Goal: Task Accomplishment & Management: Manage account settings

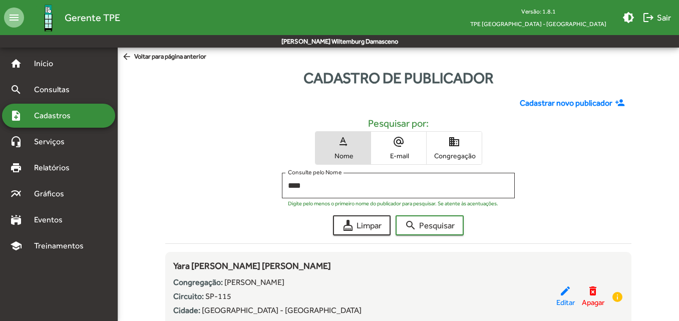
click at [47, 115] on span "Cadastros" at bounding box center [56, 116] width 56 height 12
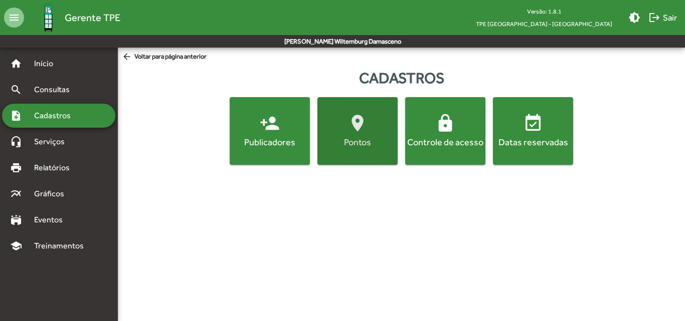
click at [346, 134] on span "location_on [GEOGRAPHIC_DATA]" at bounding box center [357, 130] width 76 height 35
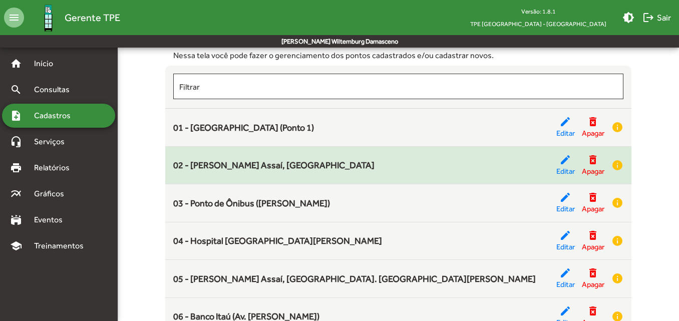
scroll to position [81, 0]
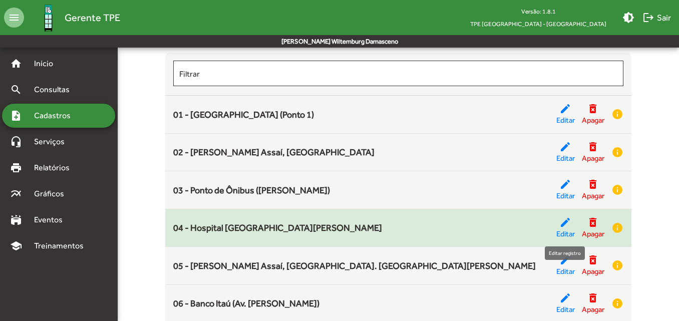
click at [559, 232] on span "Editar" at bounding box center [566, 235] width 19 height 12
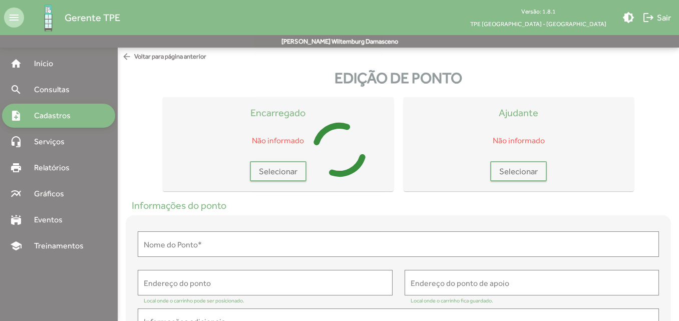
type input "**********"
type textarea "**********"
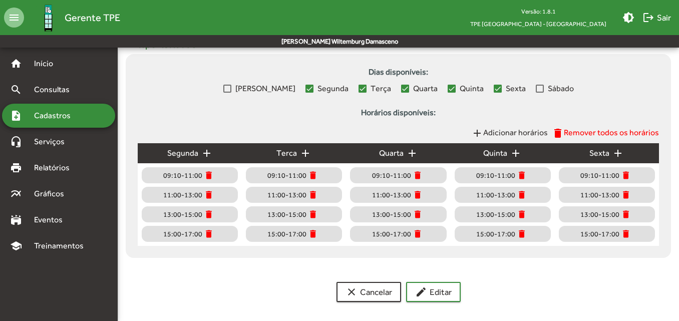
scroll to position [454, 0]
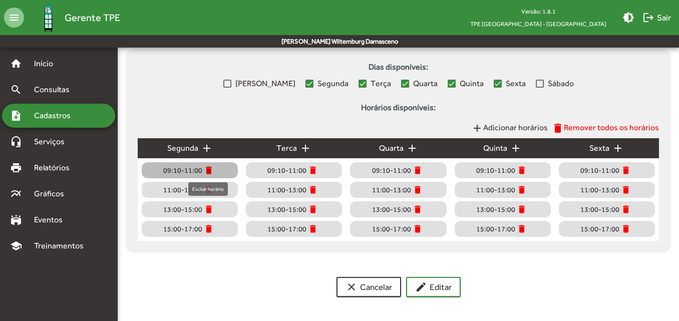
click at [208, 172] on mat-icon "delete" at bounding box center [209, 170] width 10 height 10
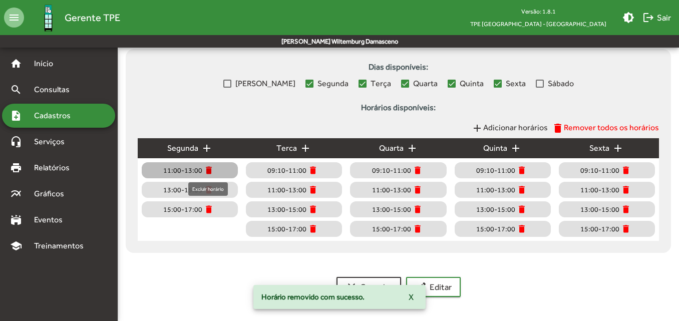
click at [208, 173] on mat-icon "delete" at bounding box center [209, 170] width 10 height 10
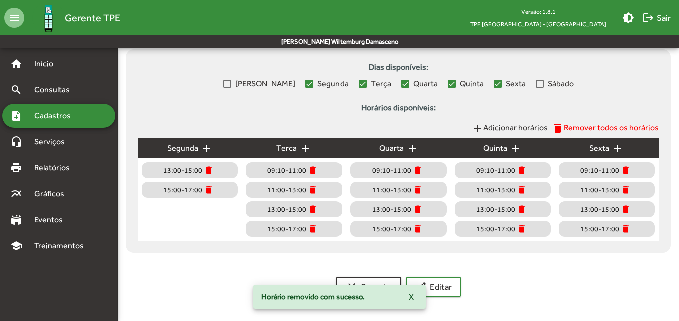
click at [203, 150] on mat-icon "add" at bounding box center [207, 148] width 12 height 12
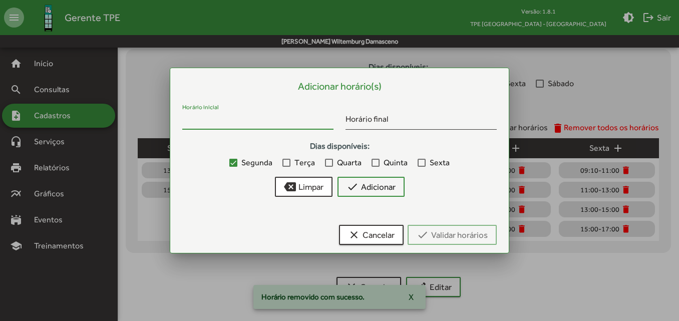
click at [235, 121] on input "Horário inicial" at bounding box center [257, 121] width 151 height 9
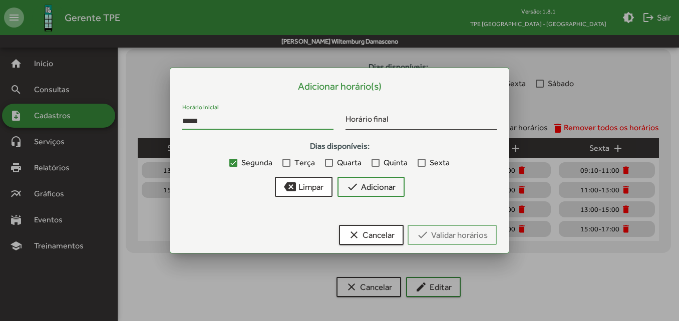
type input "*****"
click at [288, 165] on div at bounding box center [287, 163] width 8 height 8
click at [333, 165] on div at bounding box center [329, 163] width 8 height 8
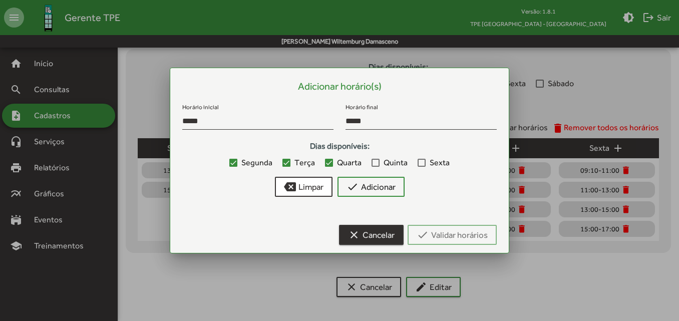
click at [371, 236] on span "clear Cancelar" at bounding box center [371, 235] width 47 height 18
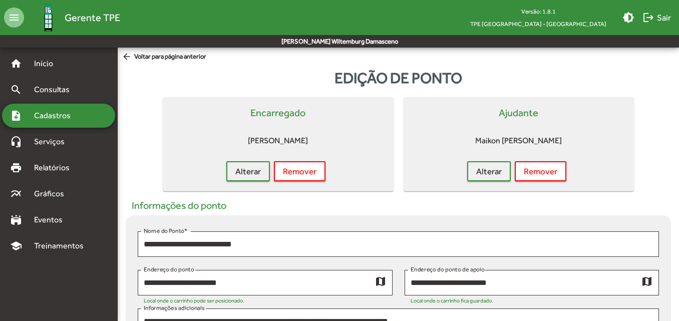
scroll to position [454, 0]
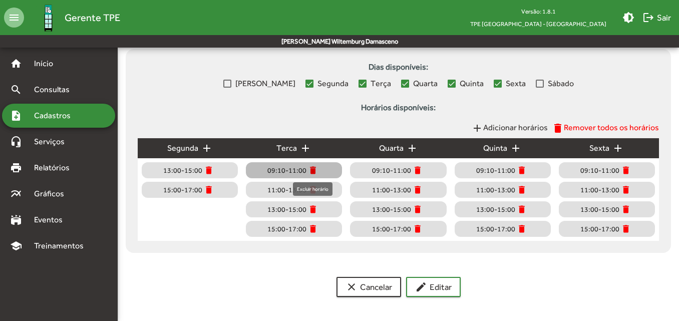
click at [311, 170] on mat-icon "delete" at bounding box center [313, 170] width 10 height 10
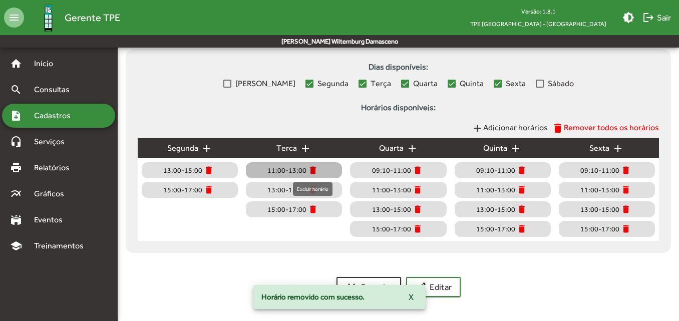
click at [311, 170] on mat-icon "delete" at bounding box center [313, 170] width 10 height 10
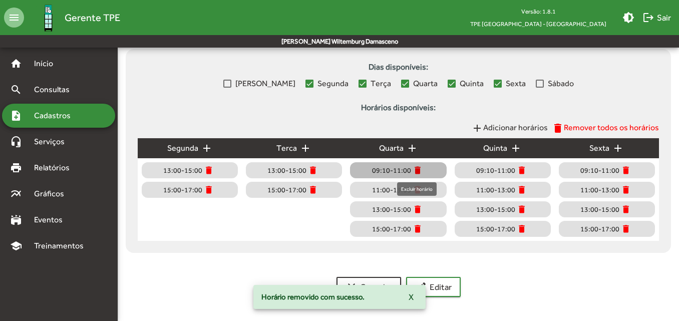
click at [416, 171] on mat-icon "delete" at bounding box center [418, 170] width 10 height 10
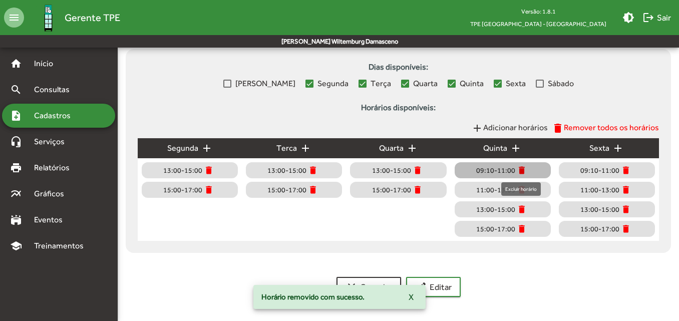
click at [520, 172] on mat-icon "delete" at bounding box center [522, 170] width 10 height 10
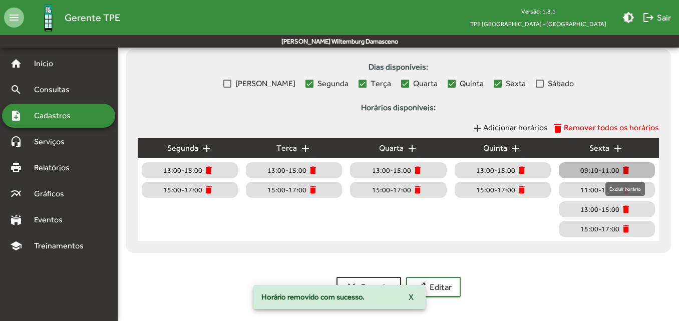
click at [622, 169] on mat-icon "delete" at bounding box center [626, 170] width 10 height 10
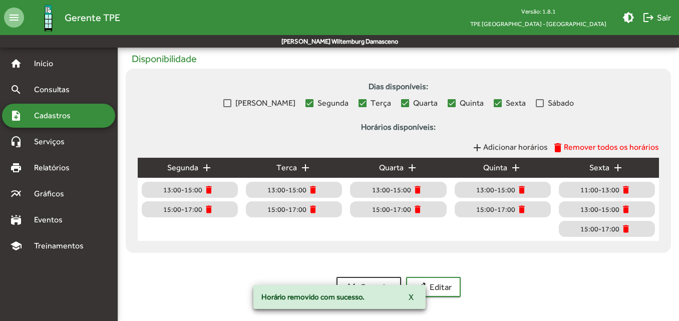
scroll to position [435, 0]
click at [622, 169] on mat-icon "add" at bounding box center [618, 168] width 12 height 12
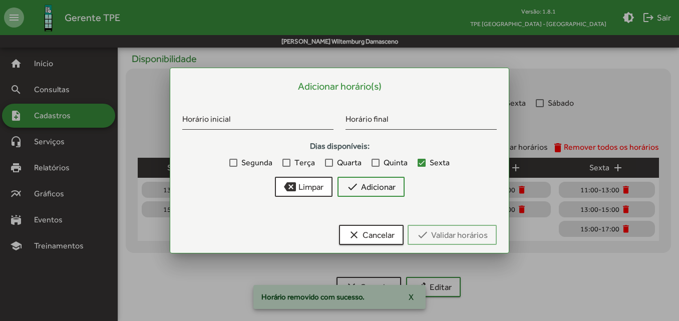
scroll to position [0, 0]
click at [369, 233] on span "clear Cancelar" at bounding box center [371, 235] width 47 height 18
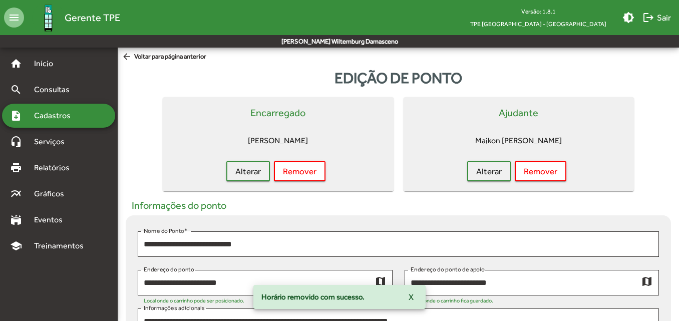
scroll to position [435, 0]
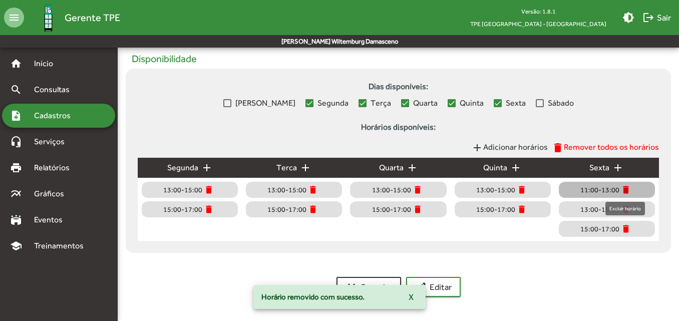
click at [624, 190] on mat-icon "delete" at bounding box center [626, 190] width 10 height 10
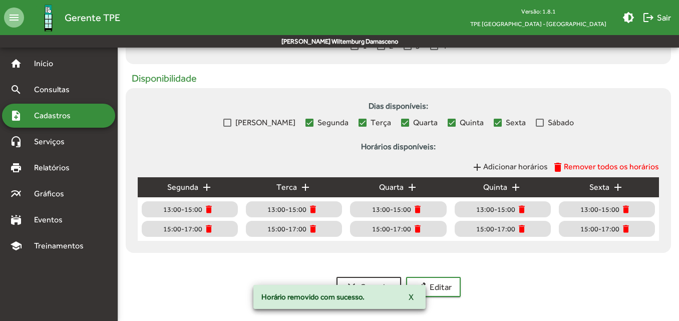
scroll to position [415, 0]
click at [202, 186] on mat-icon "add" at bounding box center [207, 187] width 12 height 12
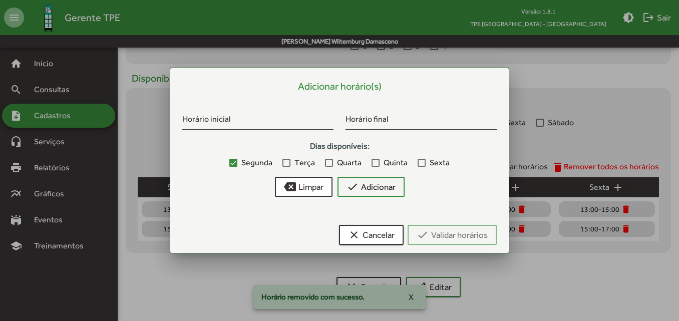
scroll to position [0, 0]
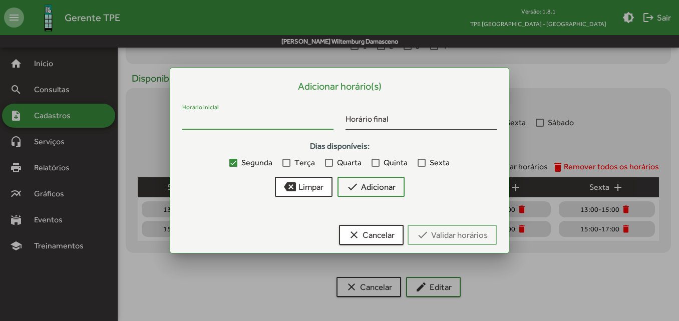
click at [238, 119] on input "Horário inicial" at bounding box center [257, 121] width 151 height 9
type input "*****"
click at [283, 162] on div at bounding box center [287, 163] width 8 height 8
click at [332, 164] on div at bounding box center [329, 163] width 8 height 8
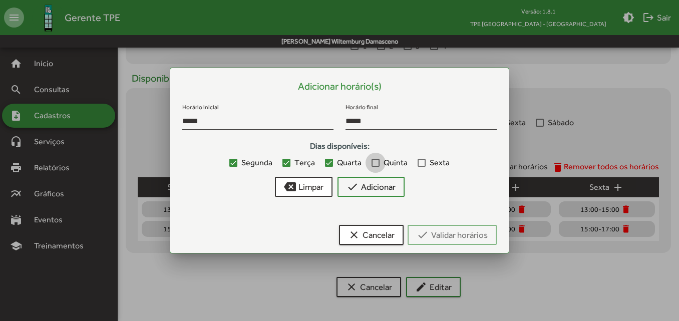
click at [381, 165] on label "Quinta" at bounding box center [390, 163] width 36 height 12
click at [427, 160] on label "Sexta" at bounding box center [434, 163] width 32 height 12
click at [388, 186] on span "check Adicionar" at bounding box center [371, 187] width 49 height 18
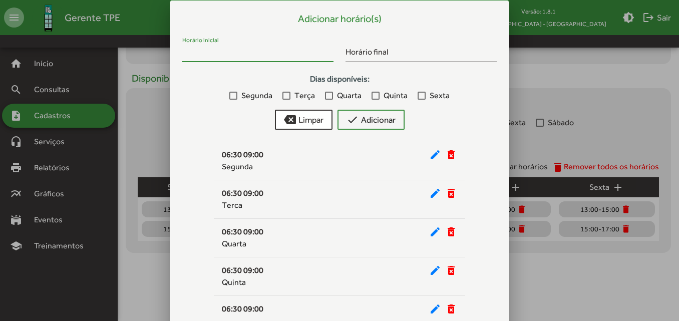
click at [227, 52] on input "Horário inicial" at bounding box center [257, 53] width 151 height 9
type input "*****"
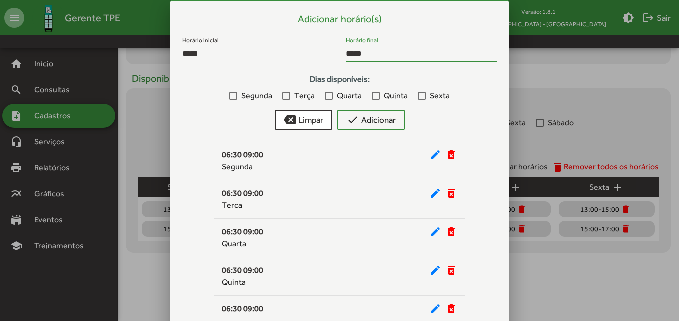
type input "*****"
click at [235, 94] on div at bounding box center [234, 96] width 8 height 8
click at [287, 93] on div at bounding box center [287, 96] width 8 height 8
click at [329, 98] on div at bounding box center [329, 96] width 8 height 8
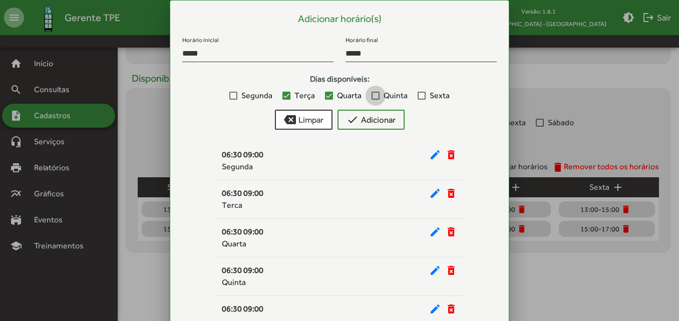
click at [373, 93] on div at bounding box center [376, 96] width 8 height 8
click at [422, 93] on div at bounding box center [422, 96] width 8 height 8
click at [387, 126] on span "check Adicionar" at bounding box center [371, 120] width 49 height 18
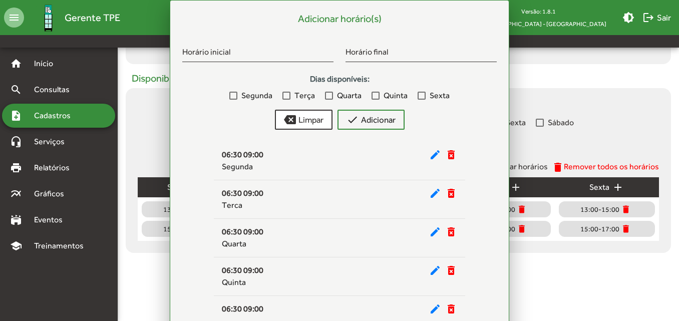
scroll to position [415, 0]
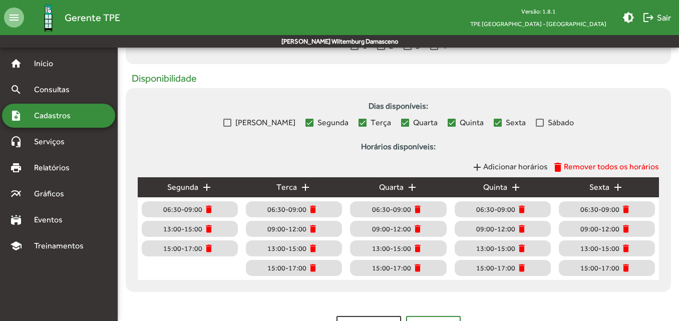
click at [204, 186] on mat-icon "add" at bounding box center [207, 187] width 12 height 12
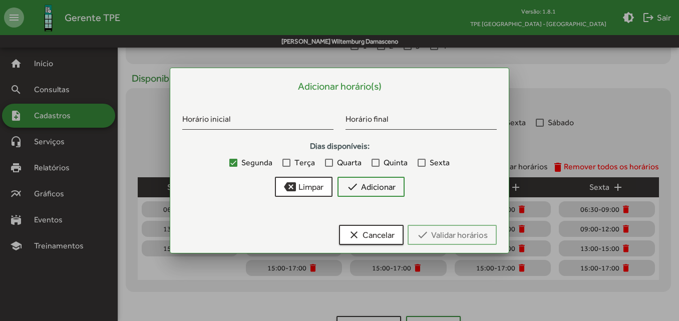
scroll to position [0, 0]
click at [240, 117] on input "Horário inicial" at bounding box center [257, 121] width 151 height 9
type input "*****"
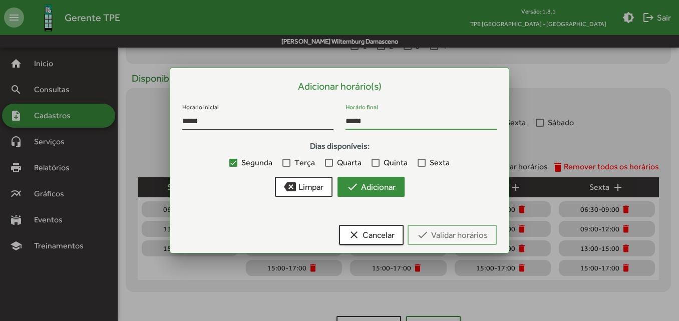
type input "*****"
click at [362, 188] on span "check Adicionar" at bounding box center [371, 187] width 49 height 18
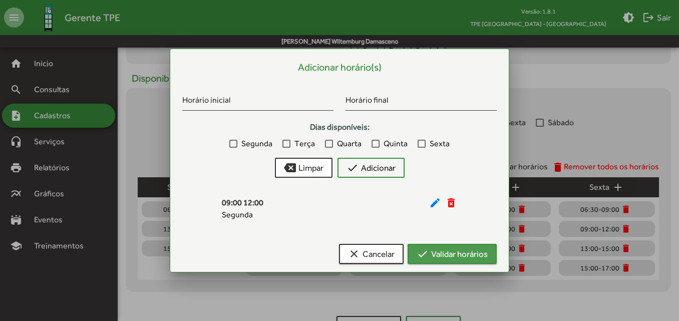
click at [413, 257] on button "check Validar horários" at bounding box center [452, 254] width 89 height 20
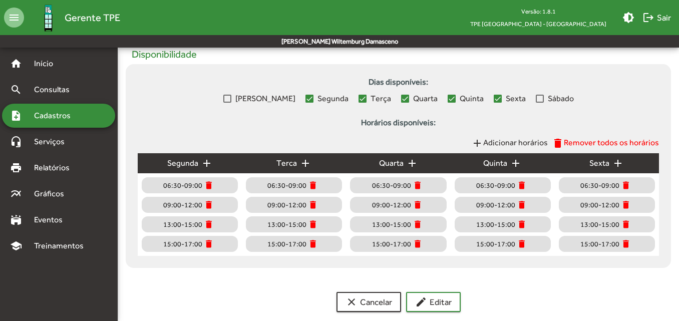
scroll to position [454, 0]
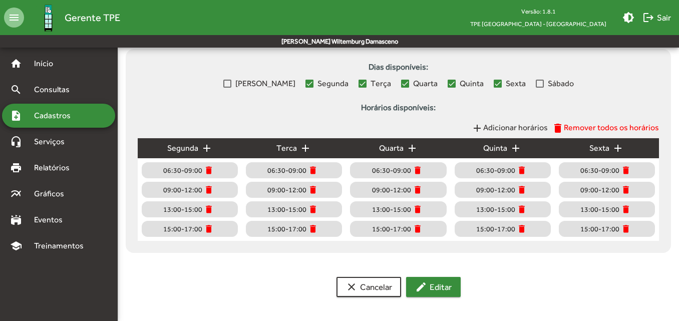
click at [430, 286] on span "edit Editar" at bounding box center [433, 287] width 37 height 18
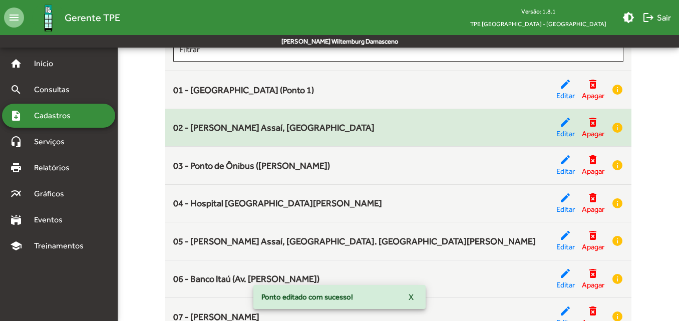
scroll to position [108, 0]
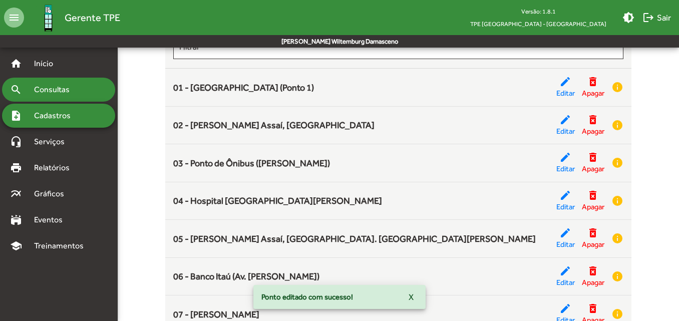
click at [60, 84] on span "Consultas" at bounding box center [55, 90] width 55 height 12
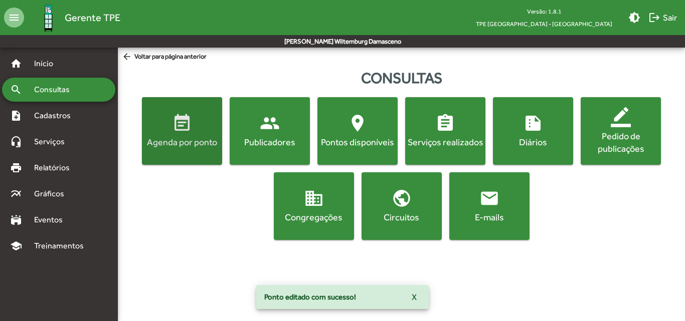
click at [145, 127] on span "event_note Agenda por ponto" at bounding box center [182, 130] width 76 height 35
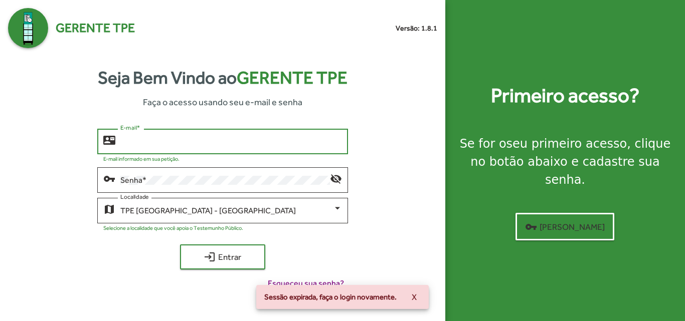
click at [148, 138] on input "E-mail *" at bounding box center [230, 141] width 221 height 9
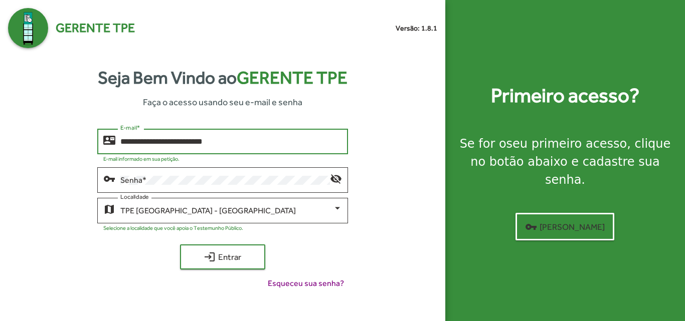
type input "**********"
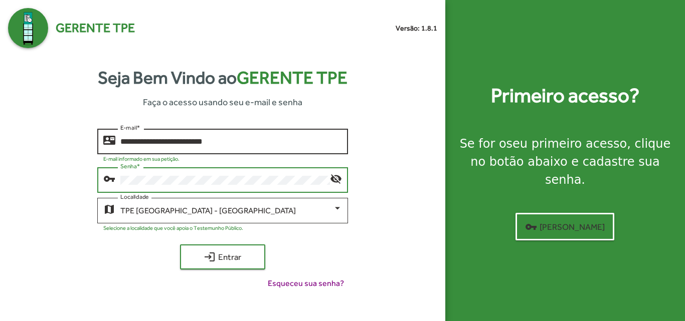
click at [180, 245] on button "login Entrar" at bounding box center [222, 257] width 85 height 25
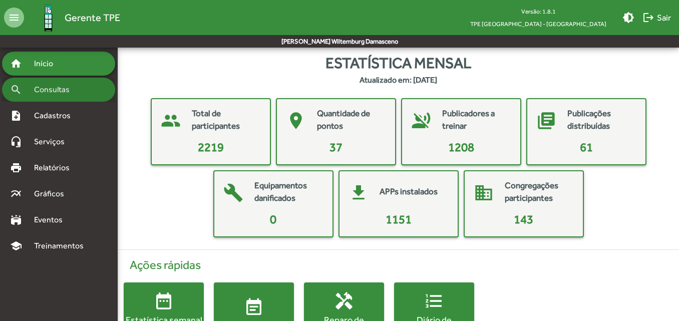
click at [87, 93] on div "search Consultas" at bounding box center [58, 90] width 113 height 24
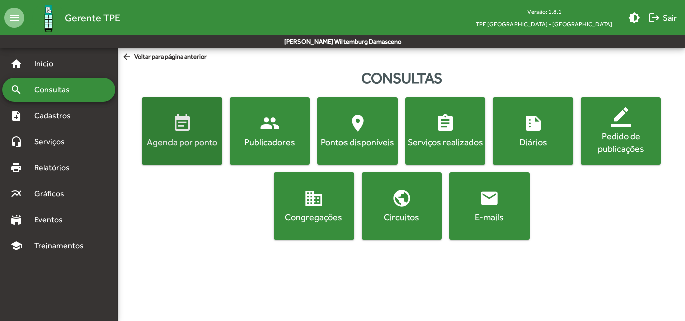
click at [156, 152] on button "event_note Agenda por ponto" at bounding box center [182, 131] width 80 height 68
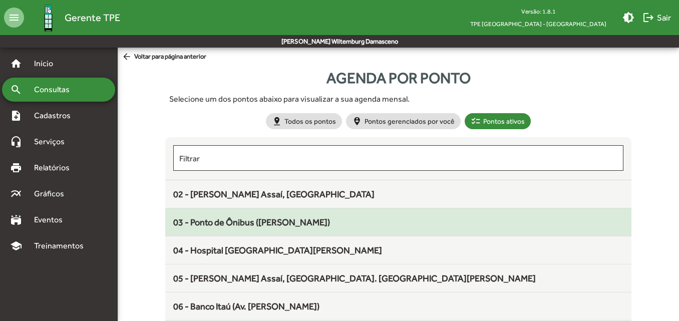
click at [203, 219] on span "03 - Ponto de Ônibus ([PERSON_NAME])" at bounding box center [251, 222] width 157 height 11
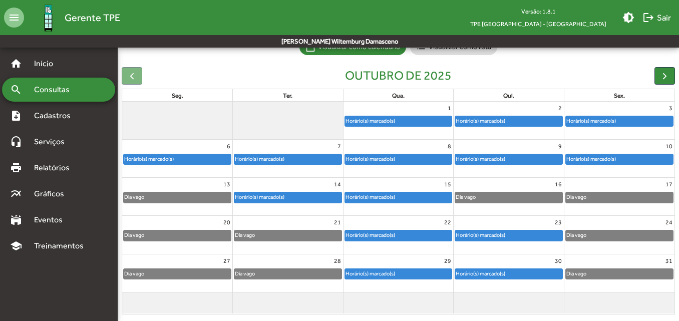
scroll to position [94, 0]
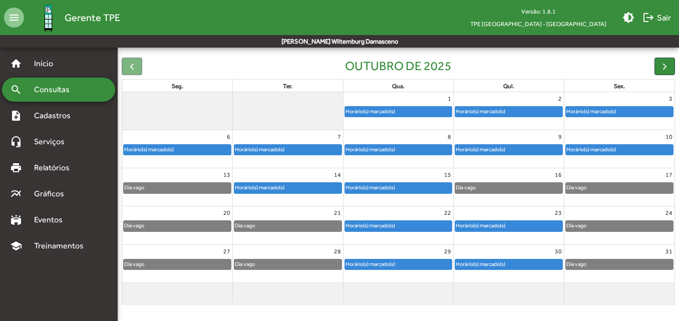
click at [406, 103] on div "1" at bounding box center [399, 98] width 110 height 13
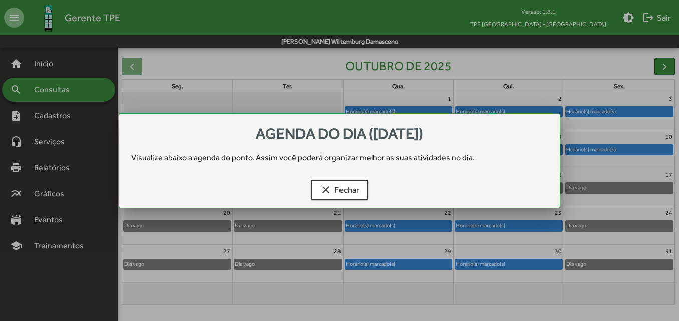
scroll to position [0, 0]
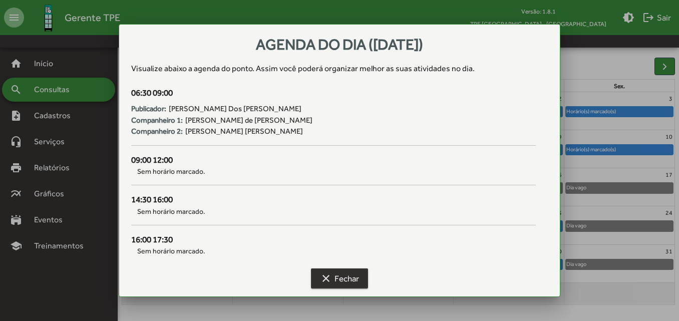
click at [346, 269] on button "clear Fechar" at bounding box center [339, 279] width 57 height 20
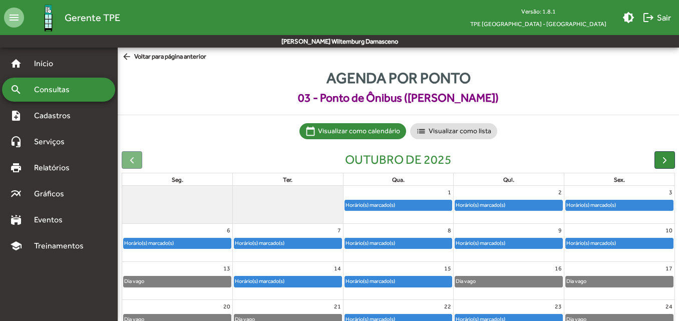
scroll to position [94, 0]
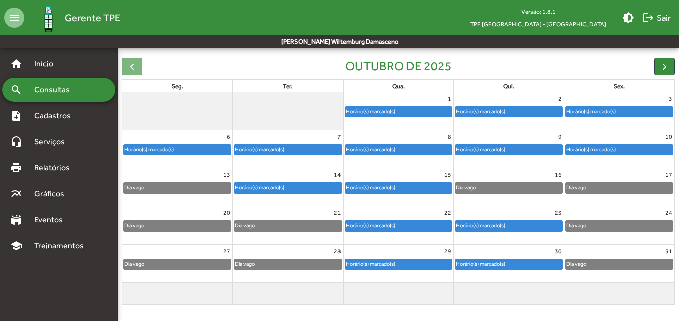
click at [497, 111] on div "Horário(s) marcado(s)" at bounding box center [480, 112] width 51 height 10
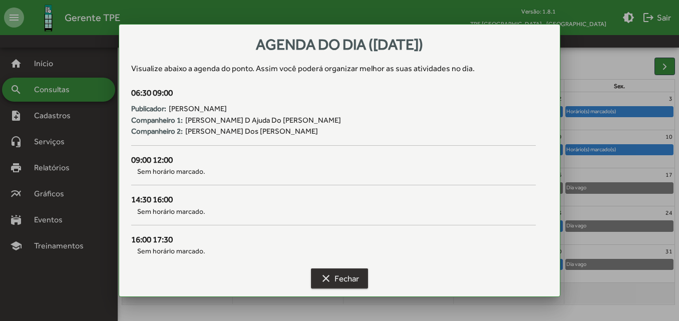
click at [351, 283] on span "clear Fechar" at bounding box center [339, 279] width 39 height 18
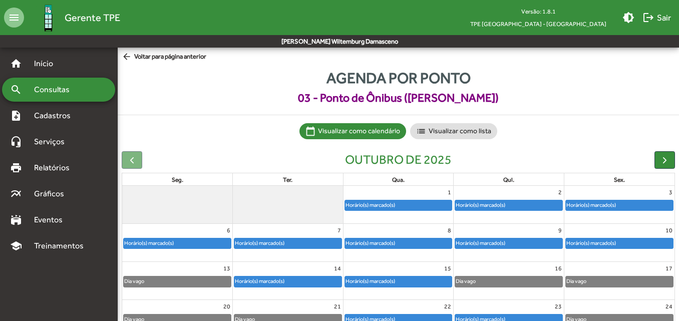
scroll to position [94, 0]
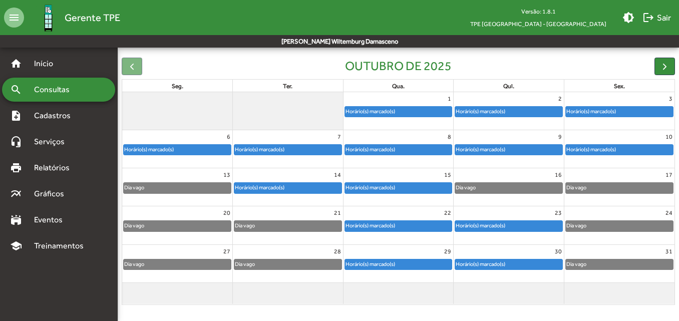
click at [590, 123] on div "3 Horário(s) marcado(s)" at bounding box center [620, 111] width 110 height 38
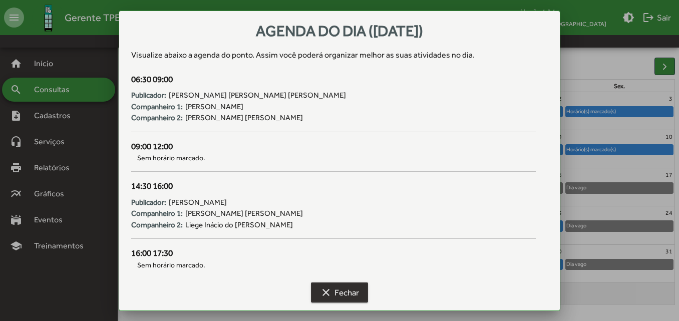
click at [355, 294] on span "clear Fechar" at bounding box center [339, 293] width 39 height 18
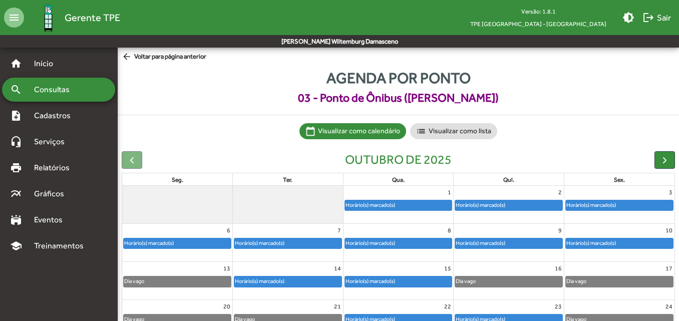
scroll to position [94, 0]
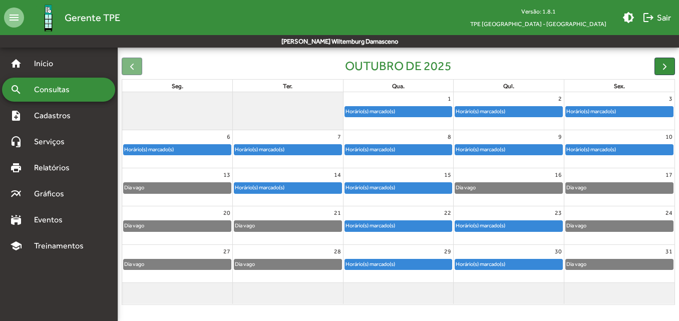
click at [176, 140] on div "6" at bounding box center [177, 136] width 110 height 13
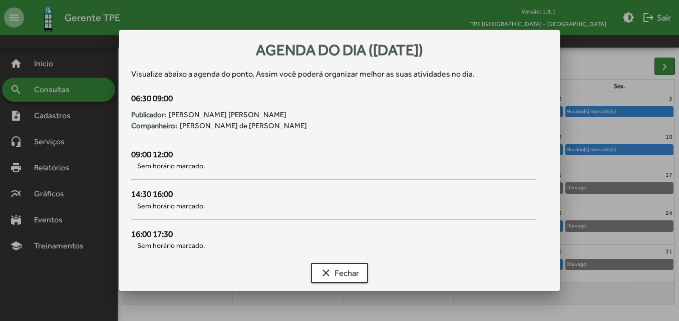
scroll to position [0, 0]
click at [356, 279] on span "clear Fechar" at bounding box center [339, 273] width 39 height 18
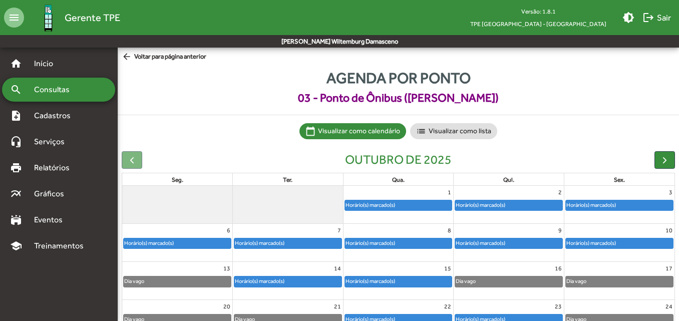
scroll to position [94, 0]
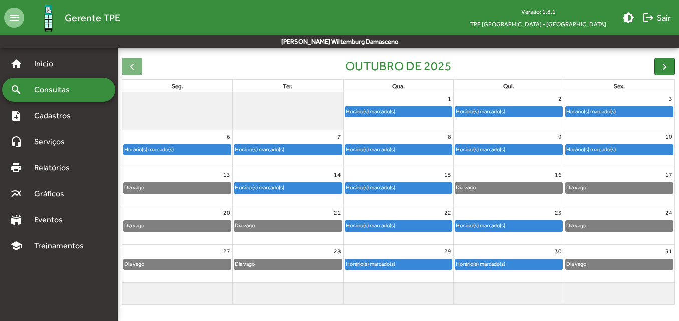
click at [306, 161] on div "7 Horário(s) marcado(s)" at bounding box center [288, 149] width 110 height 38
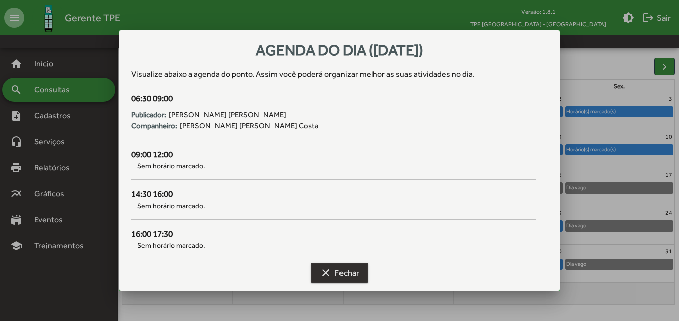
click at [329, 274] on mat-icon "clear" at bounding box center [326, 273] width 12 height 12
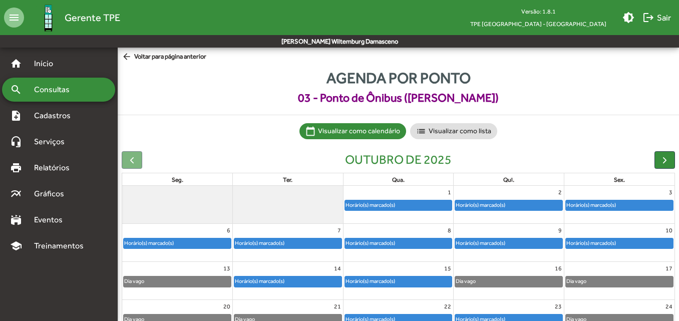
scroll to position [94, 0]
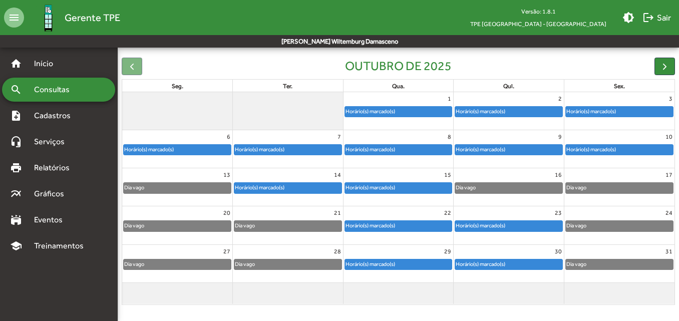
click at [389, 151] on div "Horário(s) marcado(s)" at bounding box center [370, 150] width 51 height 10
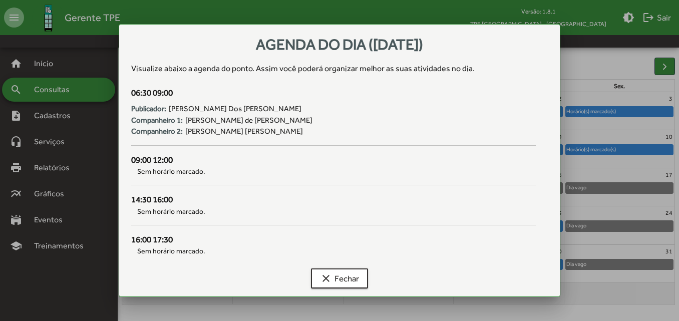
scroll to position [0, 0]
click at [328, 287] on span "clear Fechar" at bounding box center [339, 279] width 39 height 18
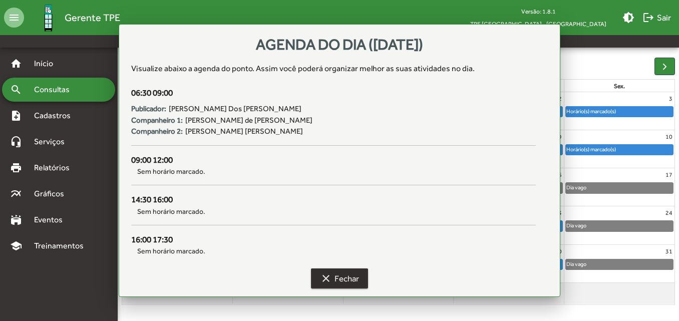
scroll to position [94, 0]
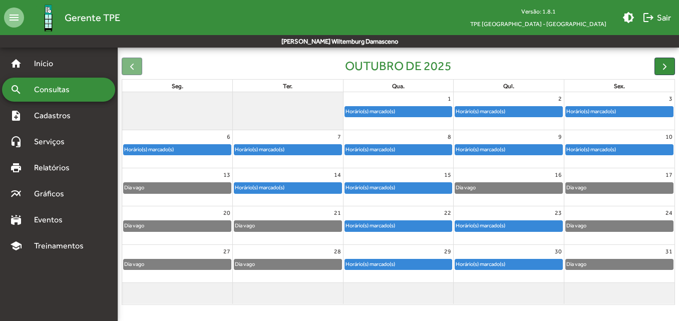
click at [473, 144] on link "Horário(s) marcado(s)" at bounding box center [509, 149] width 108 height 11
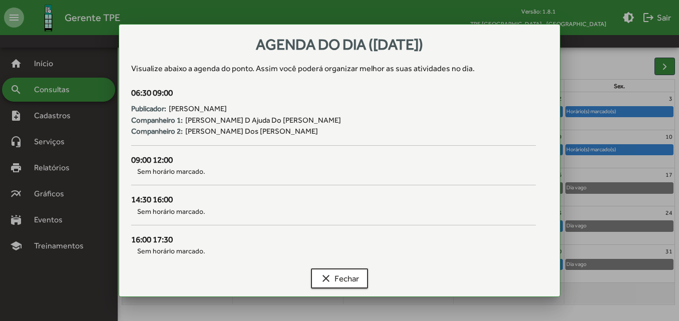
scroll to position [0, 0]
click at [330, 280] on mat-icon "clear" at bounding box center [326, 279] width 12 height 12
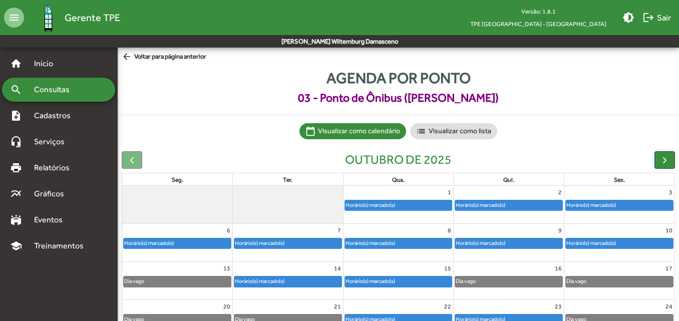
scroll to position [94, 0]
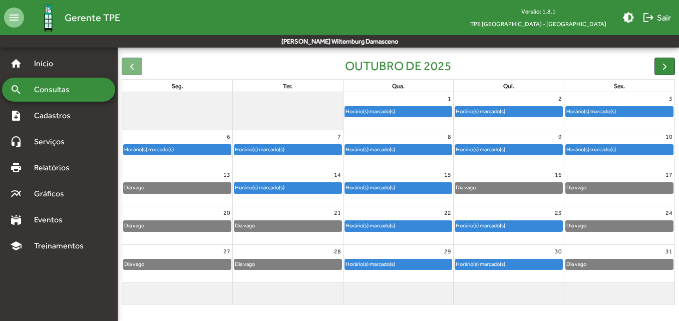
click at [598, 152] on div "Horário(s) marcado(s)" at bounding box center [591, 150] width 51 height 10
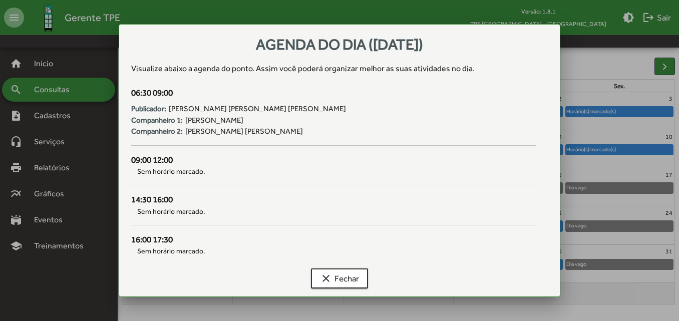
scroll to position [0, 0]
click at [352, 277] on span "clear Fechar" at bounding box center [339, 279] width 39 height 18
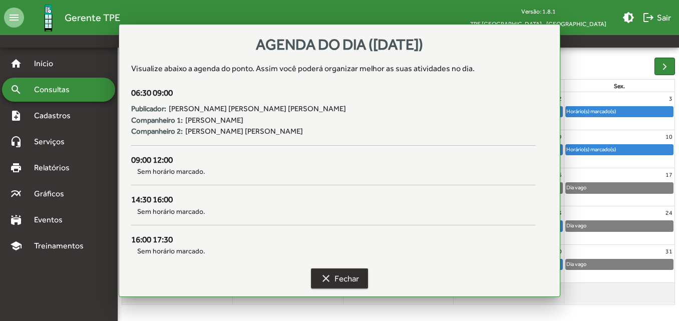
scroll to position [94, 0]
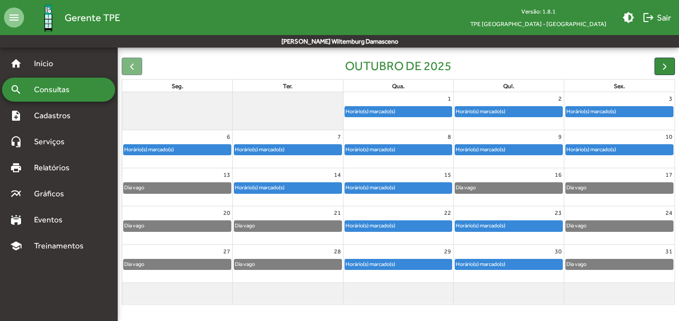
click at [288, 189] on div "Horário(s) marcado(s)" at bounding box center [288, 188] width 107 height 10
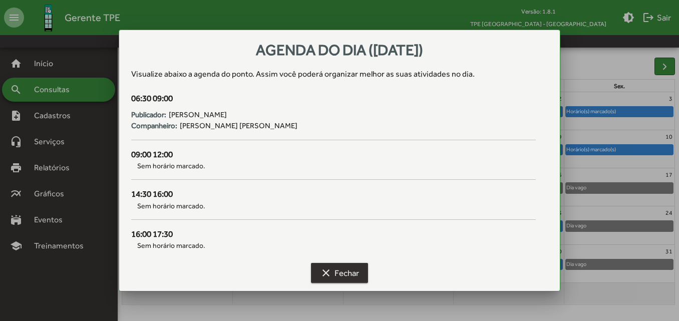
click at [325, 267] on span "clear Fechar" at bounding box center [339, 273] width 39 height 18
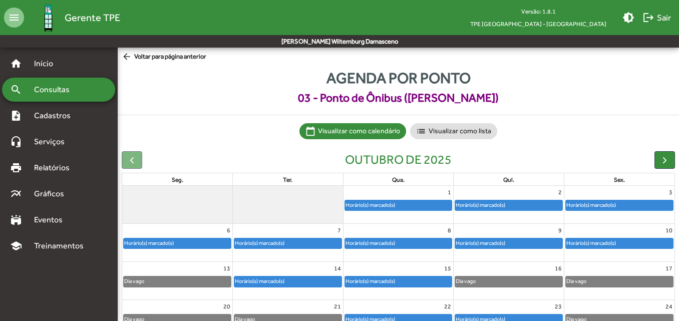
scroll to position [94, 0]
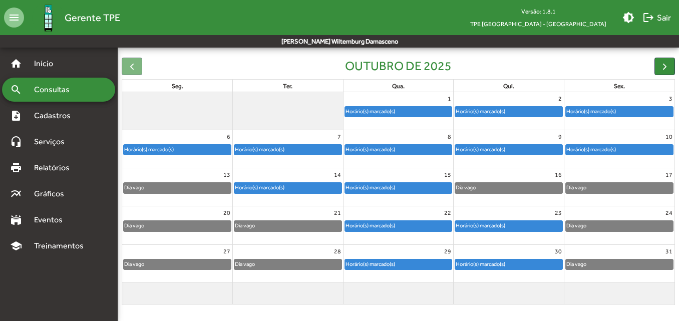
click at [371, 183] on div "Horário(s) marcado(s)" at bounding box center [370, 188] width 51 height 10
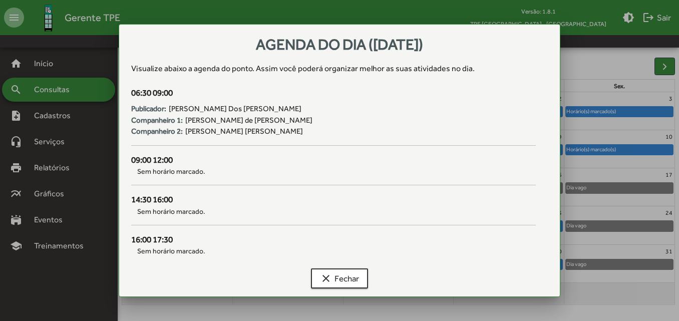
scroll to position [0, 0]
click at [339, 281] on span "clear Fechar" at bounding box center [339, 279] width 39 height 18
click at [357, 285] on span "clear Fechar" at bounding box center [339, 279] width 39 height 18
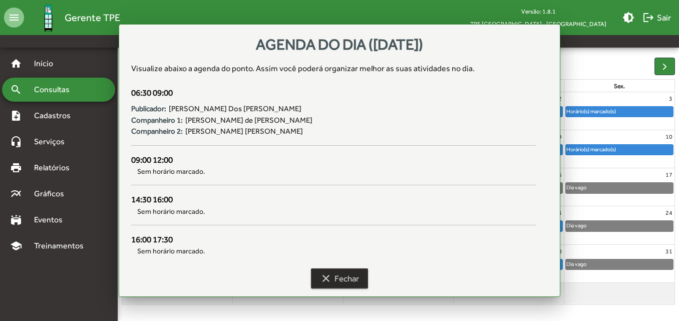
scroll to position [94, 0]
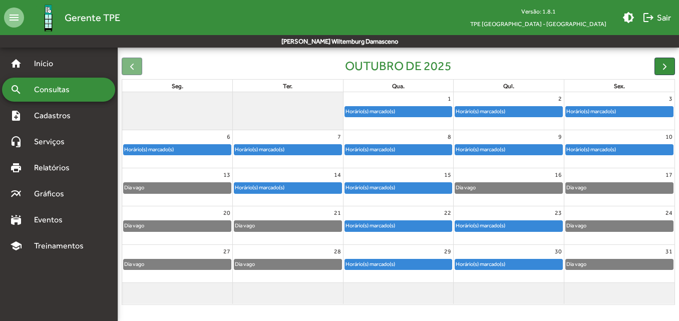
click at [391, 233] on div "Horário(s) marcado(s)" at bounding box center [399, 228] width 110 height 16
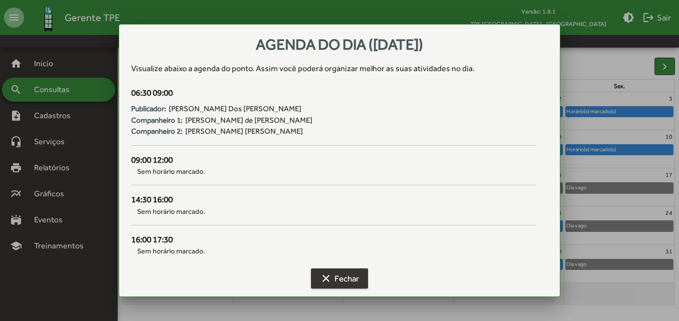
click at [353, 286] on span "clear Fechar" at bounding box center [339, 279] width 39 height 18
click at [350, 283] on span "clear Fechar" at bounding box center [339, 279] width 39 height 18
click at [328, 279] on mat-icon "clear" at bounding box center [326, 279] width 12 height 12
click at [332, 282] on span "clear Fechar" at bounding box center [339, 279] width 39 height 18
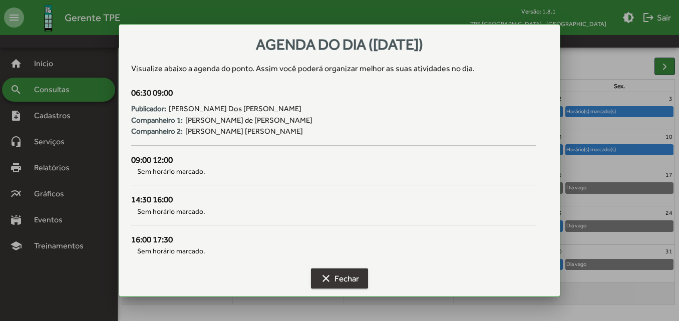
click at [673, 168] on div "10 Horário(s) marcado(s)" at bounding box center [620, 149] width 110 height 38
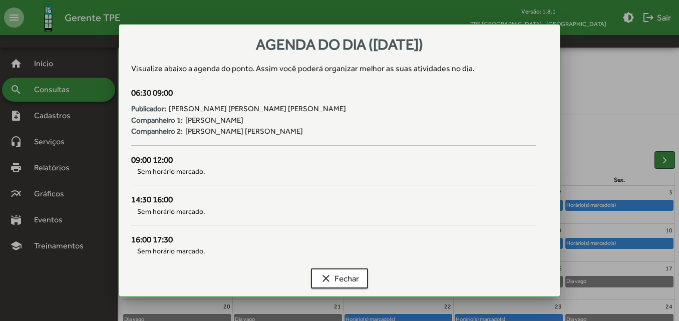
scroll to position [94, 0]
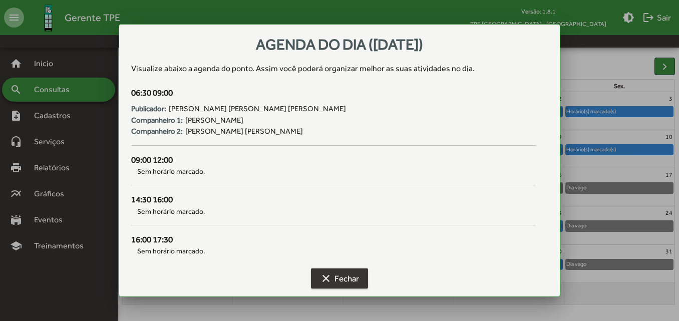
click at [334, 277] on span "clear Fechar" at bounding box center [339, 279] width 39 height 18
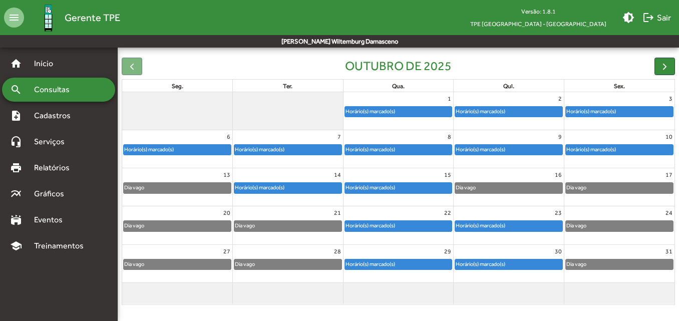
click at [421, 189] on div "Horário(s) marcado(s)" at bounding box center [398, 188] width 107 height 10
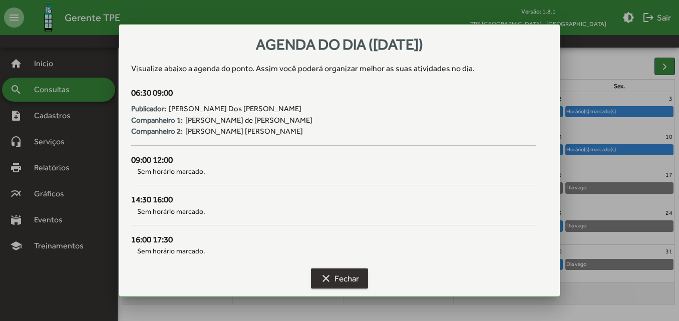
click at [348, 283] on span "clear Fechar" at bounding box center [339, 279] width 39 height 18
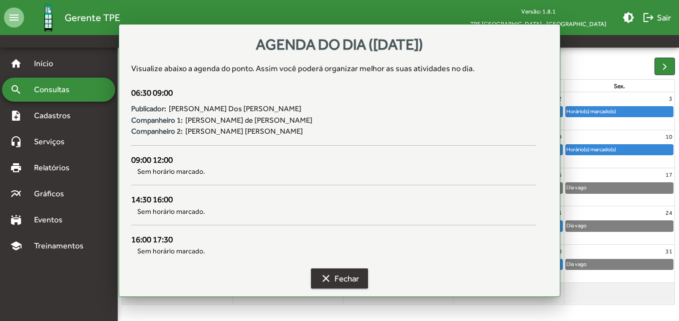
scroll to position [94, 0]
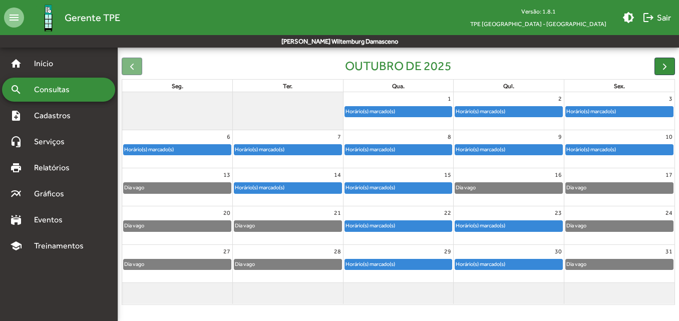
click at [382, 225] on div "Horário(s) marcado(s)" at bounding box center [370, 226] width 51 height 10
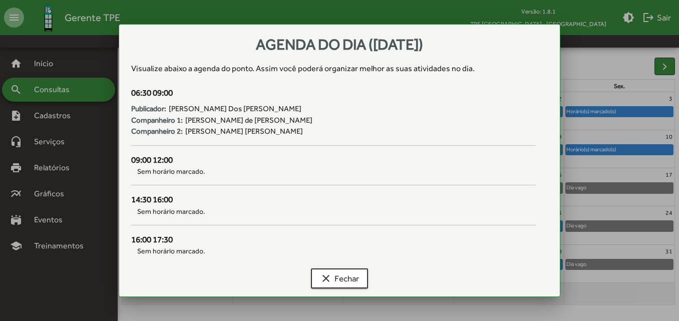
scroll to position [0, 0]
click at [347, 285] on span "clear Fechar" at bounding box center [339, 279] width 39 height 18
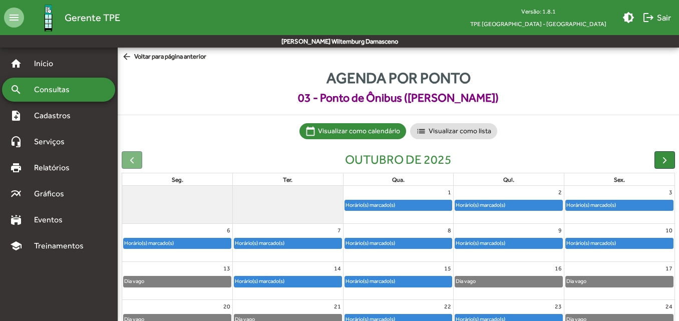
scroll to position [94, 0]
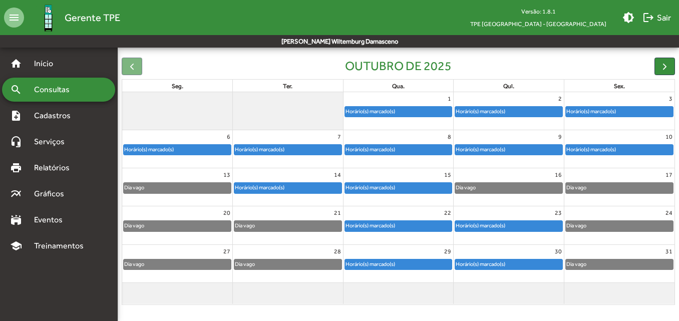
click at [491, 225] on div "Horário(s) marcado(s)" at bounding box center [480, 226] width 51 height 10
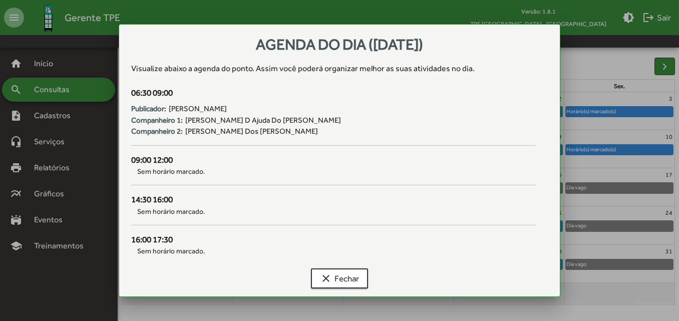
scroll to position [0, 0]
click at [358, 277] on span "clear Fechar" at bounding box center [339, 279] width 39 height 18
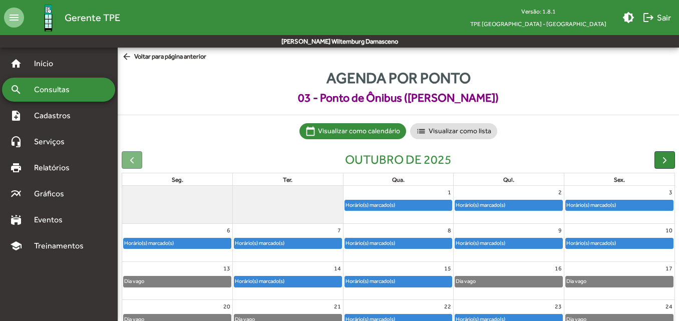
scroll to position [94, 0]
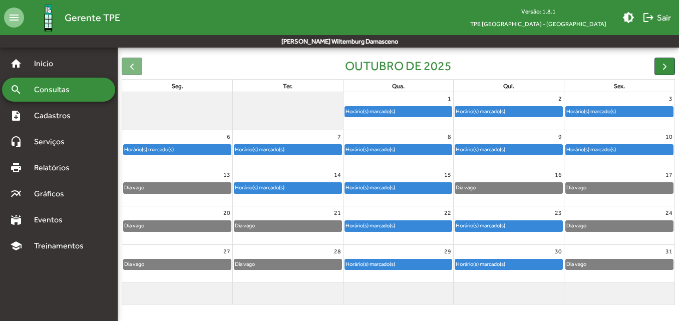
click at [384, 265] on div "Horário(s) marcado(s)" at bounding box center [370, 265] width 51 height 10
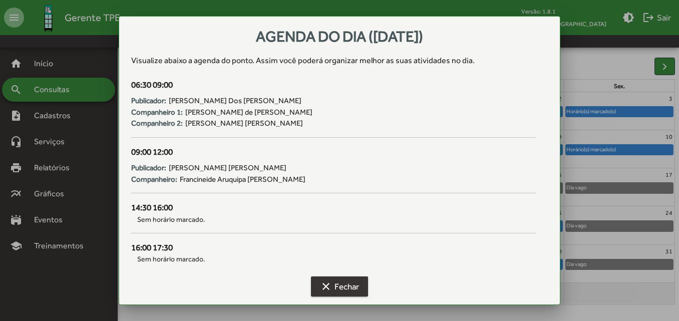
click at [336, 287] on span "clear Fechar" at bounding box center [339, 287] width 39 height 18
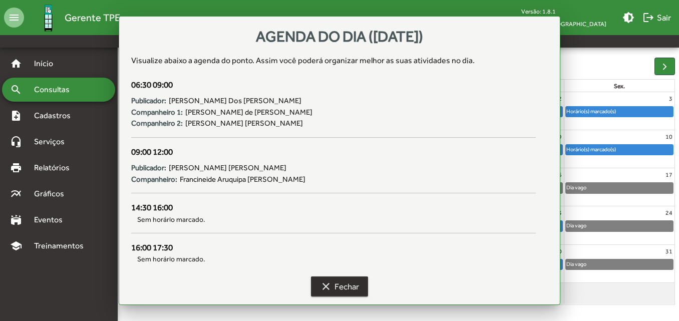
scroll to position [94, 0]
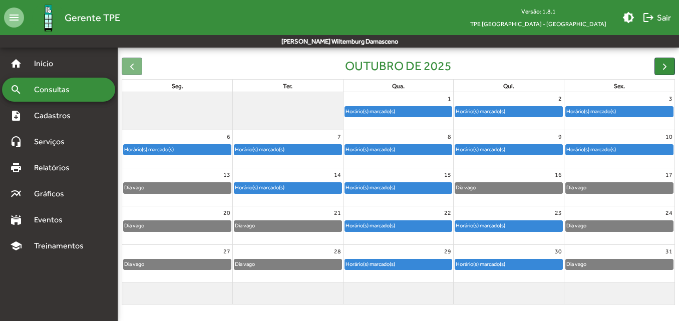
click at [471, 270] on div "Horário(s) marcado(s)" at bounding box center [508, 265] width 107 height 10
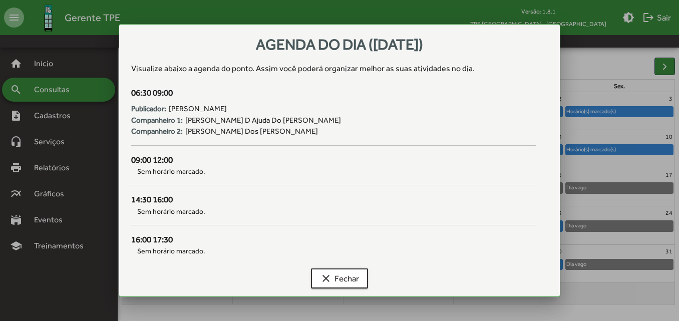
scroll to position [0, 0]
click at [353, 280] on span "clear Fechar" at bounding box center [339, 279] width 39 height 18
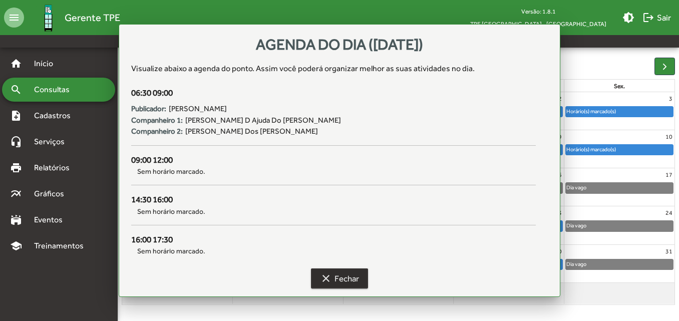
scroll to position [94, 0]
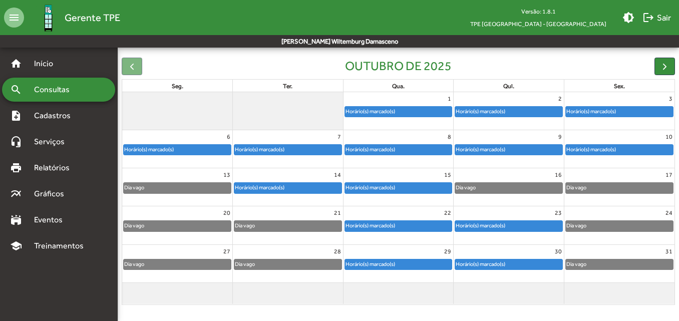
click at [598, 111] on div "Horário(s) marcado(s)" at bounding box center [591, 112] width 51 height 10
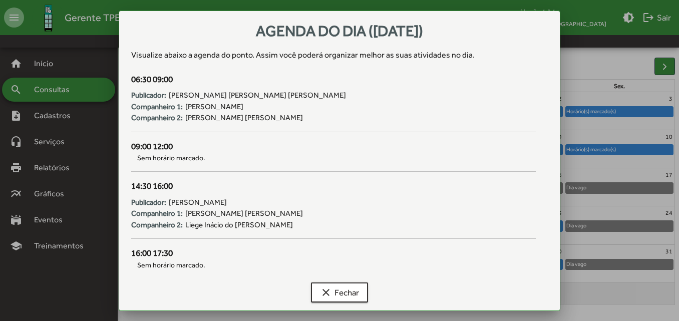
scroll to position [0, 0]
click at [326, 291] on mat-icon "clear" at bounding box center [326, 293] width 12 height 12
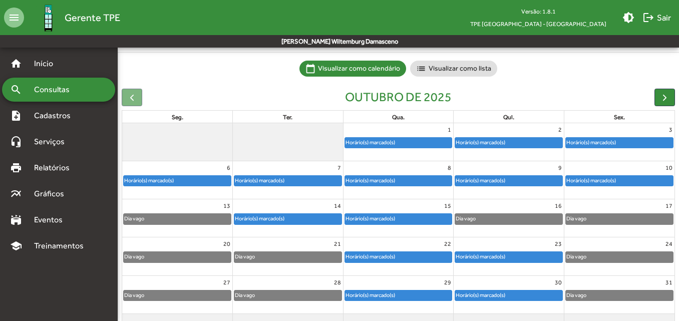
scroll to position [64, 0]
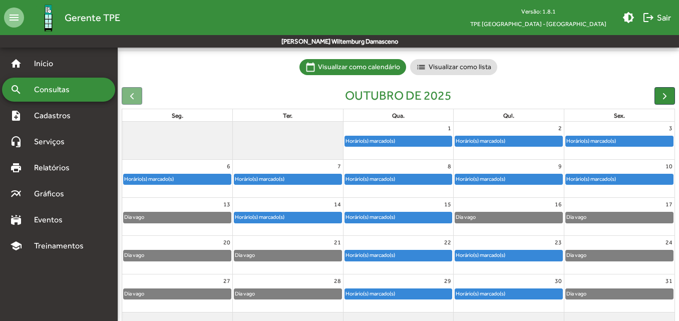
click at [624, 141] on div "Horário(s) marcado(s)" at bounding box center [619, 141] width 107 height 10
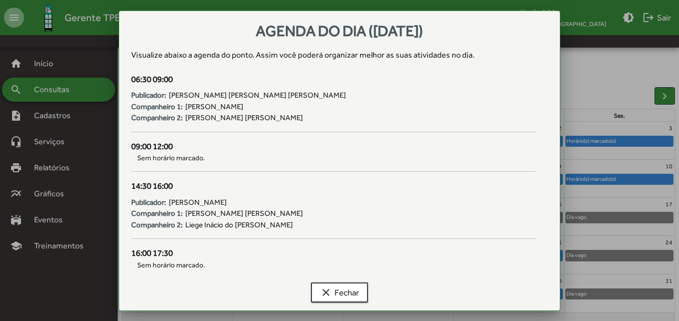
scroll to position [0, 0]
click at [322, 290] on mat-icon "clear" at bounding box center [326, 293] width 12 height 12
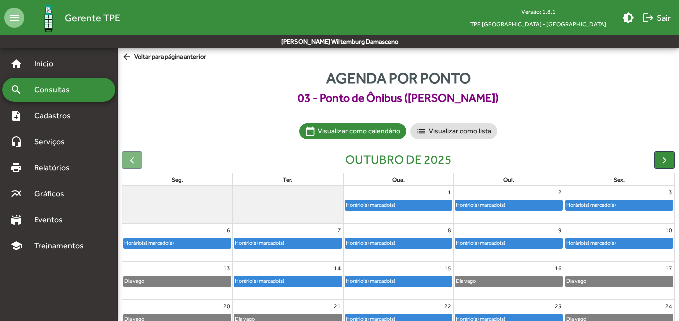
click at [159, 57] on span "arrow_back Voltar para página anterior" at bounding box center [164, 57] width 85 height 11
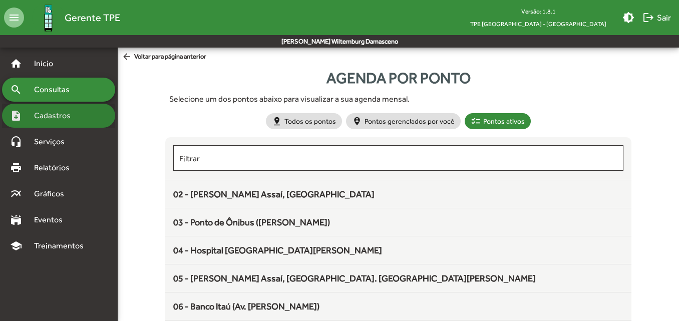
click at [66, 114] on span "Cadastros" at bounding box center [56, 116] width 56 height 12
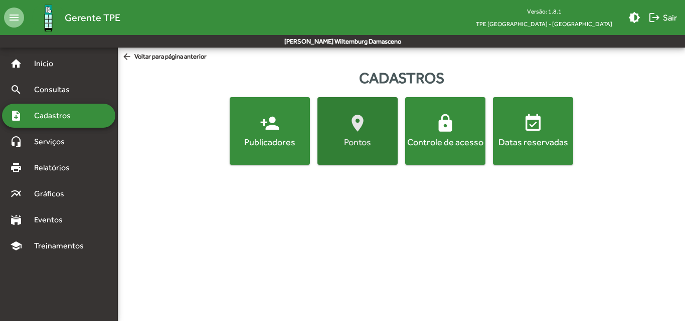
click at [365, 135] on span "location_on [GEOGRAPHIC_DATA]" at bounding box center [357, 130] width 76 height 35
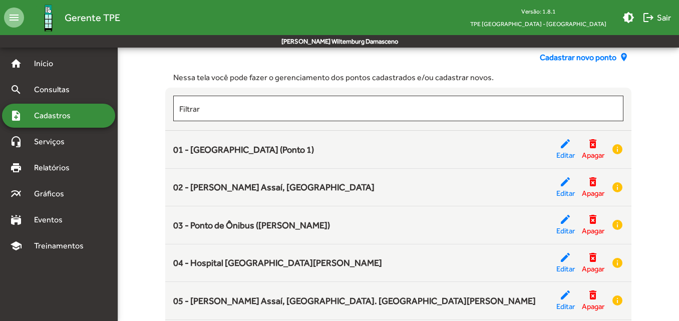
scroll to position [62, 0]
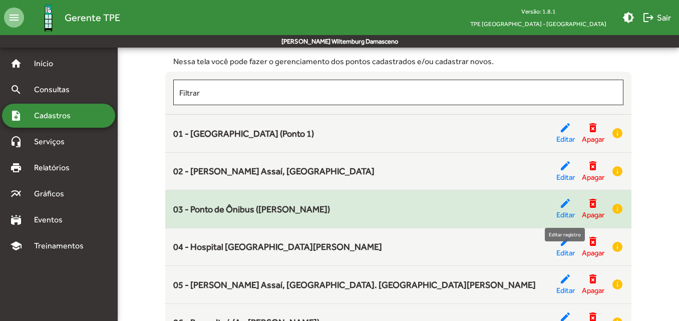
click at [561, 206] on mat-icon "edit" at bounding box center [566, 203] width 12 height 12
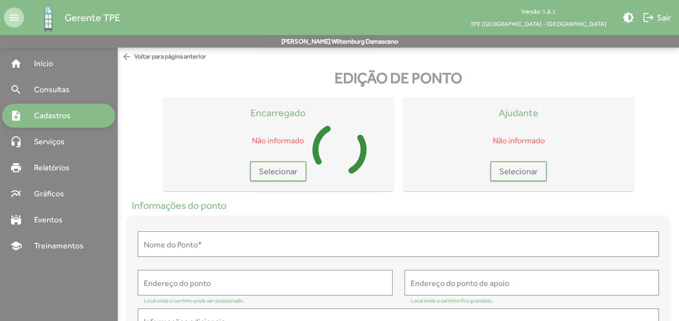
type input "**********"
type textarea "**********"
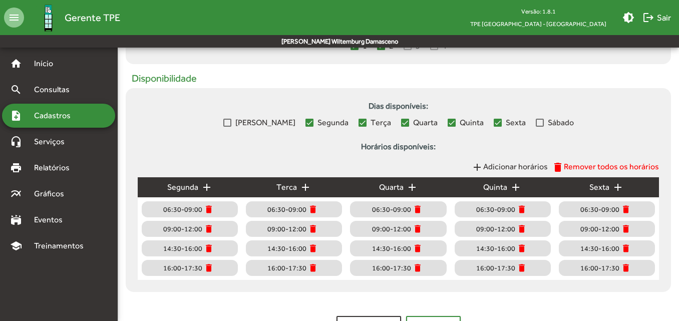
scroll to position [416, 0]
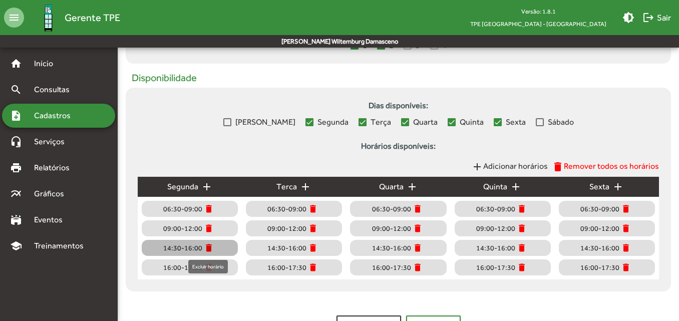
click at [208, 247] on mat-icon "delete" at bounding box center [209, 248] width 10 height 10
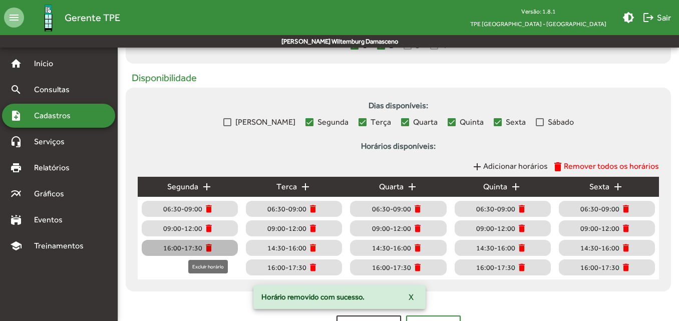
click at [208, 247] on mat-icon "delete" at bounding box center [209, 248] width 10 height 10
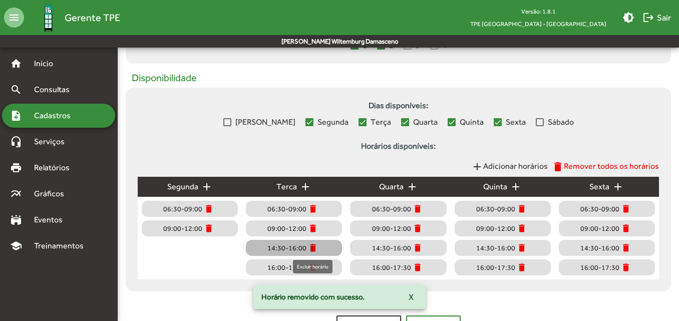
click at [314, 250] on mat-icon "delete" at bounding box center [313, 248] width 10 height 10
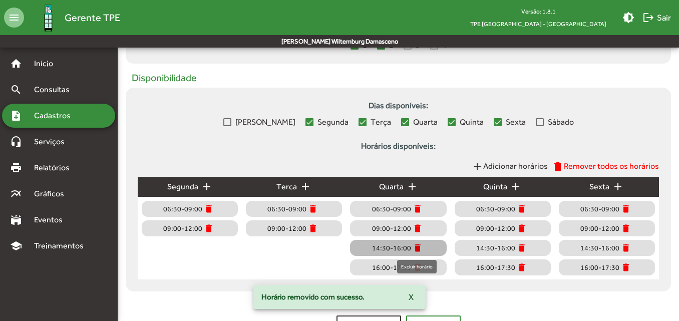
click at [417, 248] on mat-icon "delete" at bounding box center [418, 248] width 10 height 10
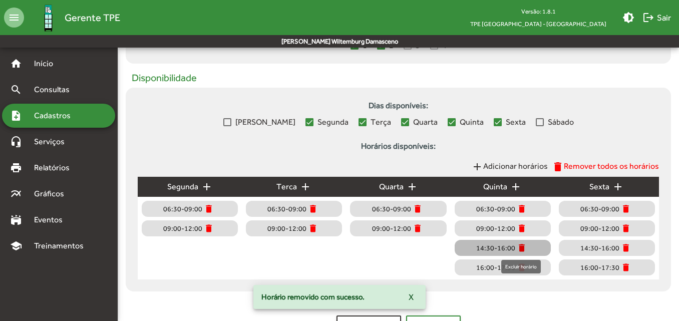
click at [523, 251] on mat-icon "delete" at bounding box center [522, 248] width 10 height 10
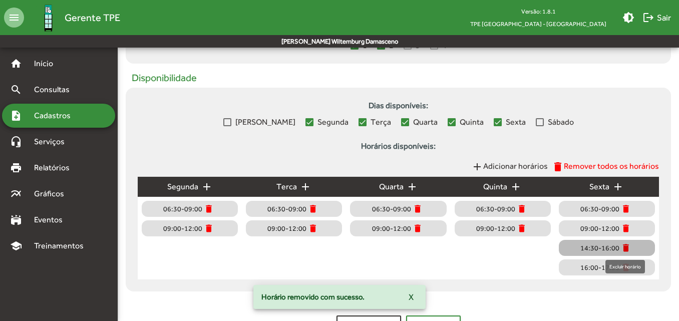
click at [622, 247] on mat-icon "delete" at bounding box center [626, 248] width 10 height 10
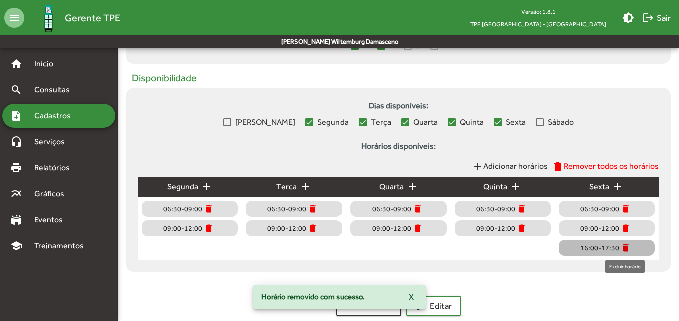
click at [622, 247] on mat-icon "delete" at bounding box center [626, 248] width 10 height 10
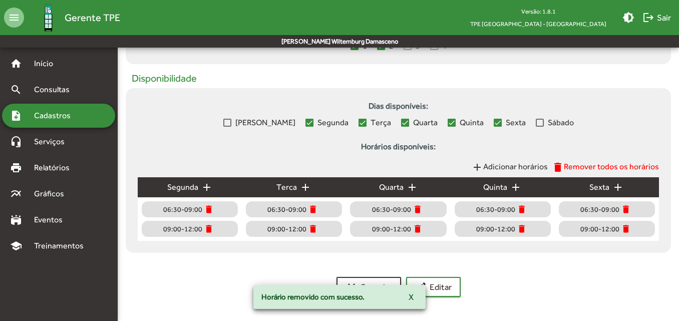
scroll to position [415, 0]
click at [490, 168] on span "Adicionar horários" at bounding box center [516, 167] width 65 height 10
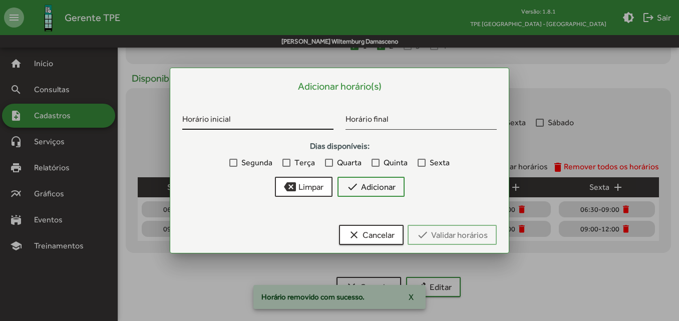
click at [277, 121] on input "Horário inicial" at bounding box center [257, 121] width 151 height 9
type input "*****"
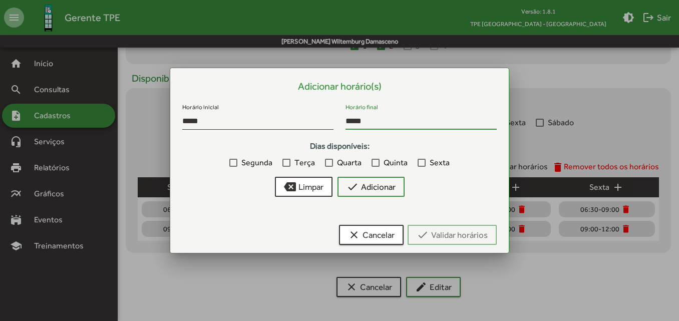
type input "*****"
click at [240, 163] on label "Segunda" at bounding box center [251, 163] width 43 height 12
click at [282, 165] on div "Segunda Terça Quarta Quinta Sexta" at bounding box center [339, 162] width 315 height 13
click at [288, 163] on div at bounding box center [287, 163] width 8 height 8
click at [332, 164] on div at bounding box center [329, 163] width 8 height 8
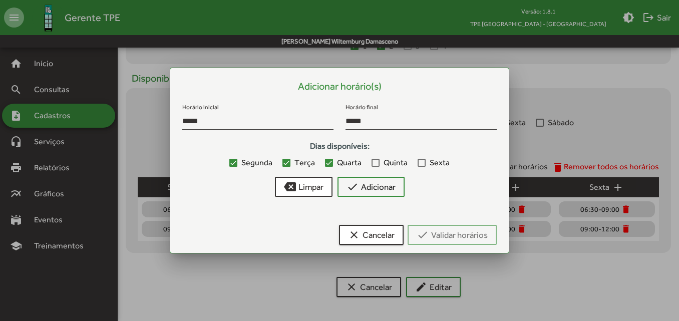
click at [375, 164] on div at bounding box center [376, 163] width 8 height 8
click at [422, 163] on div at bounding box center [422, 163] width 8 height 8
click at [396, 184] on button "check Adicionar" at bounding box center [371, 187] width 67 height 20
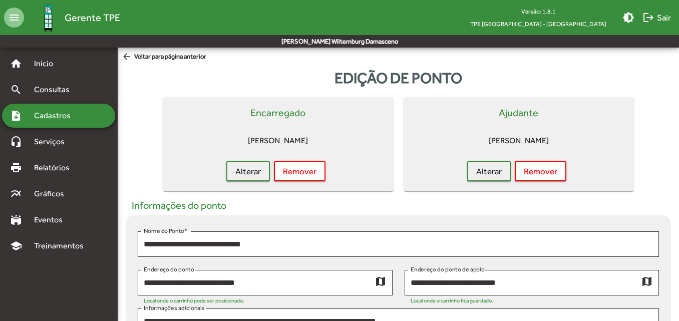
scroll to position [415, 0]
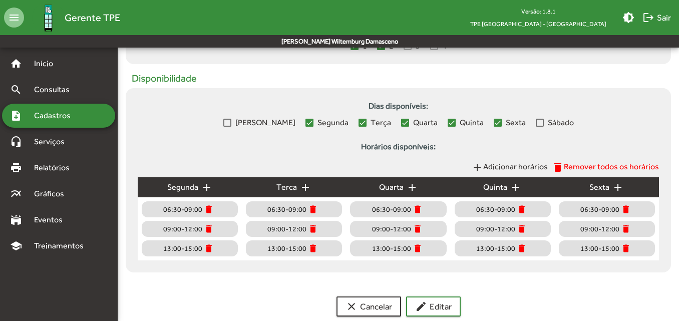
click at [508, 168] on span "Adicionar horários" at bounding box center [516, 167] width 65 height 10
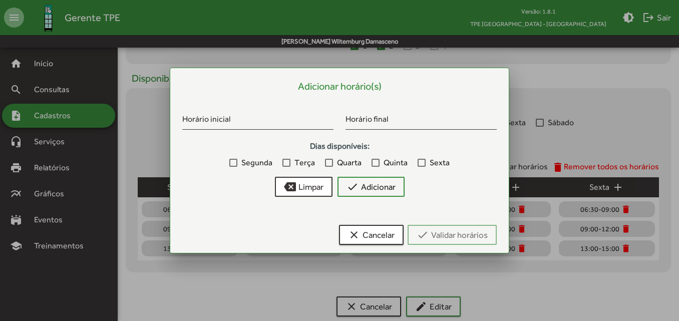
scroll to position [0, 0]
click at [233, 121] on input "Horário inicial" at bounding box center [257, 121] width 151 height 9
type input "*****"
click at [233, 168] on label "Segunda" at bounding box center [251, 163] width 43 height 12
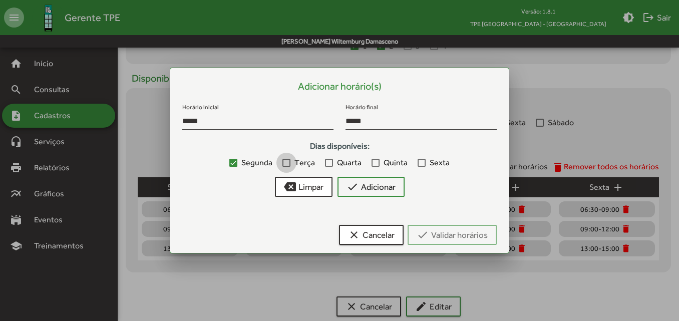
click at [287, 165] on div at bounding box center [287, 163] width 8 height 8
click at [329, 163] on div at bounding box center [329, 163] width 8 height 8
click at [388, 161] on span "Quinta" at bounding box center [396, 163] width 24 height 12
click at [421, 164] on div at bounding box center [422, 163] width 8 height 8
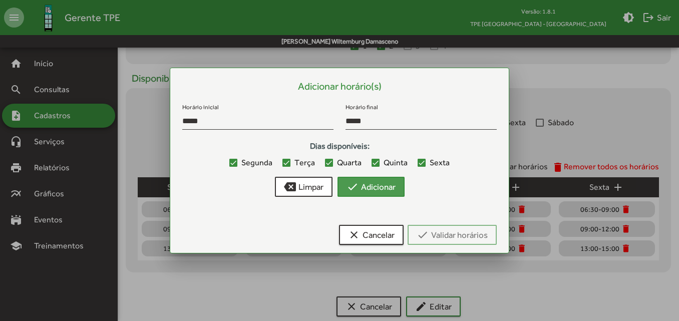
click at [394, 188] on span "check Adicionar" at bounding box center [371, 187] width 49 height 18
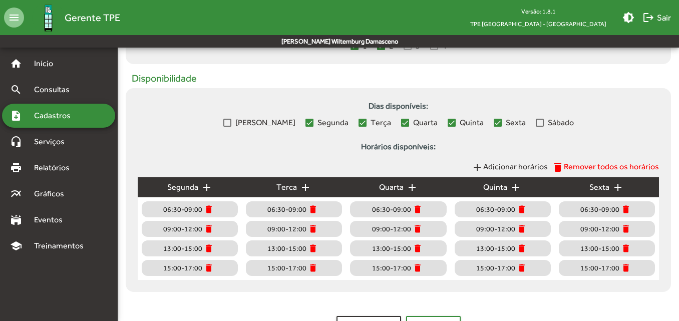
scroll to position [454, 0]
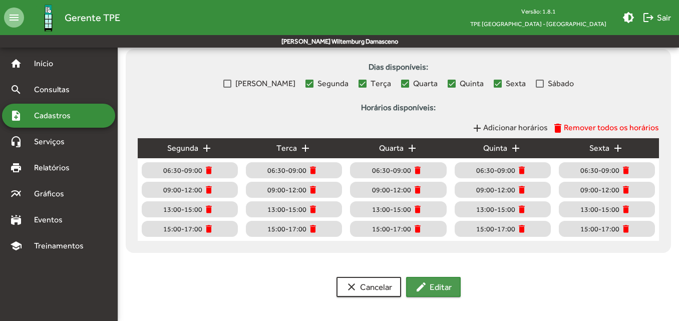
click at [437, 284] on span "edit Editar" at bounding box center [433, 287] width 37 height 18
